Goal: Task Accomplishment & Management: Manage account settings

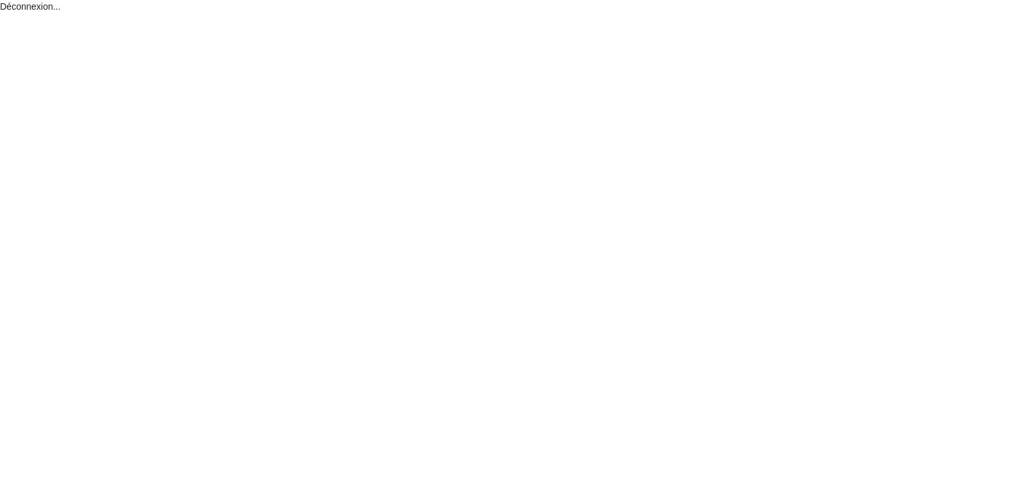
click at [1014, 155] on div "Déconnexion..." at bounding box center [516, 251] width 1033 height 502
